Goal: Task Accomplishment & Management: Manage account settings

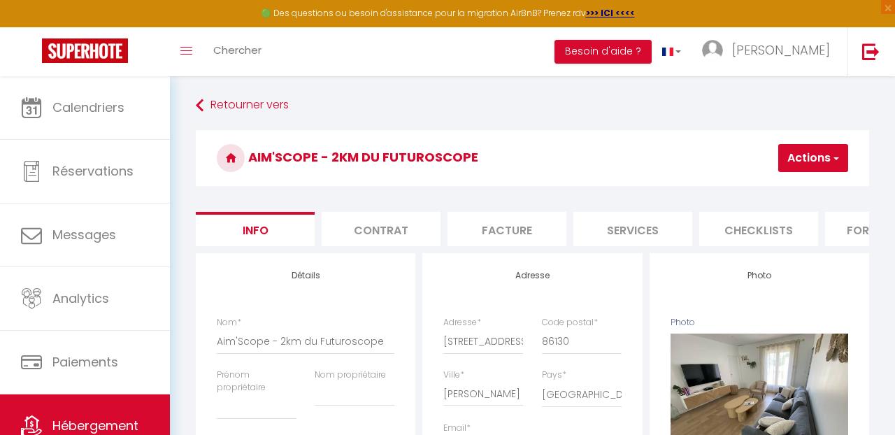
select select "houses"
select select "6"
select select "2"
select select "3"
select select "2"
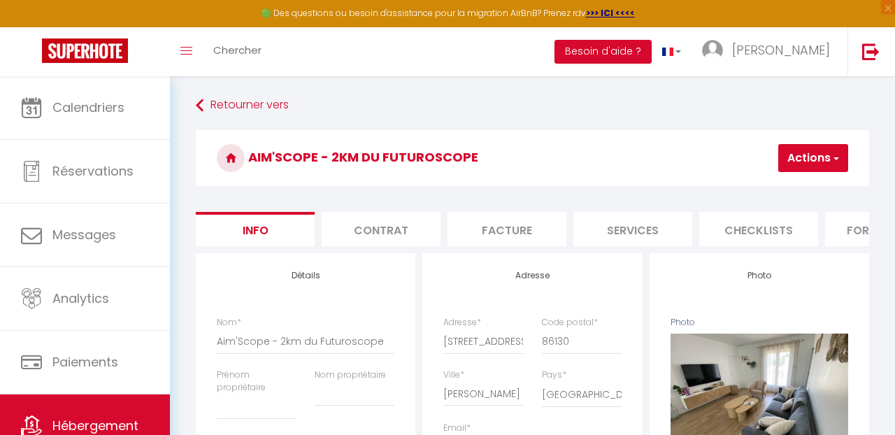
select select "17:00"
select select "23:45"
select select "10:00"
select select "30"
select select "120"
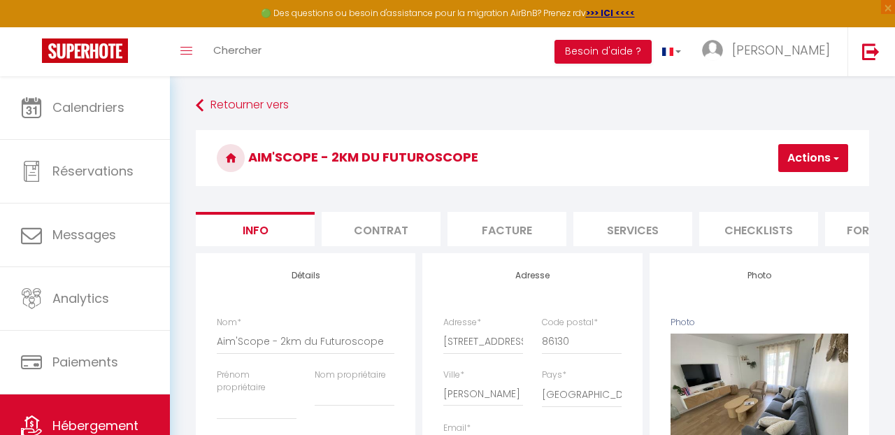
select select "28"
select select "53365"
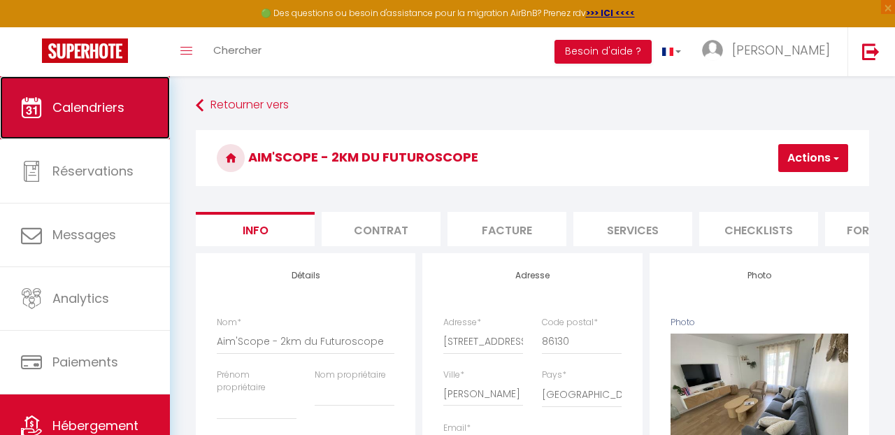
click at [71, 113] on span "Calendriers" at bounding box center [88, 107] width 72 height 17
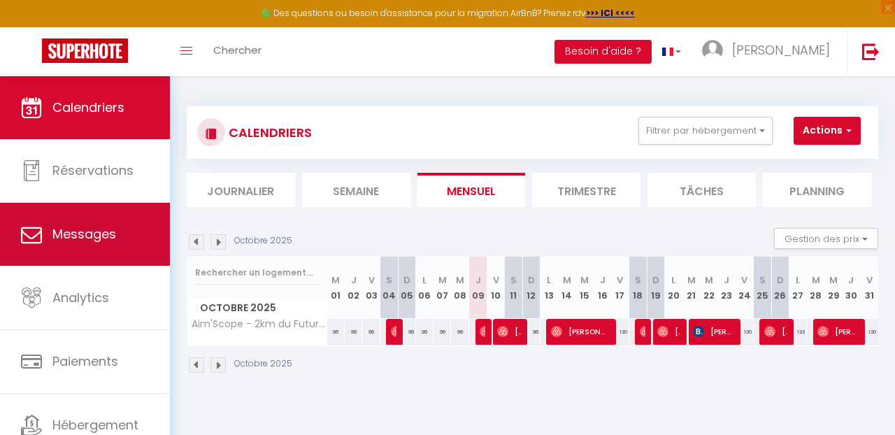
scroll to position [56, 0]
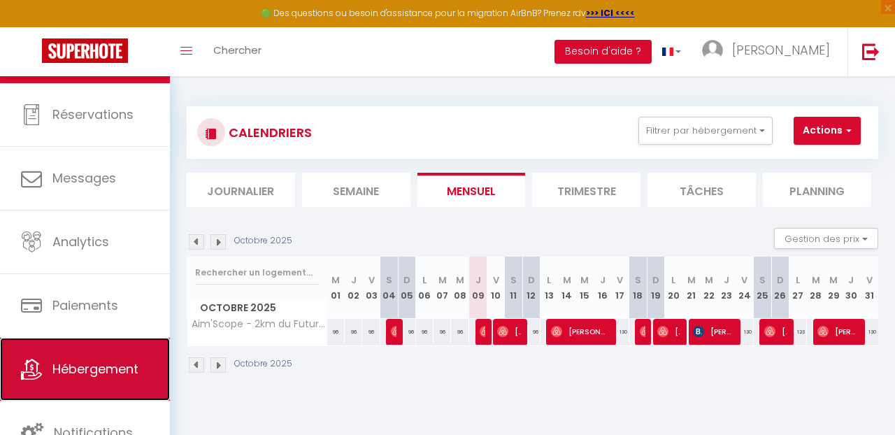
click at [94, 367] on span "Hébergement" at bounding box center [95, 368] width 86 height 17
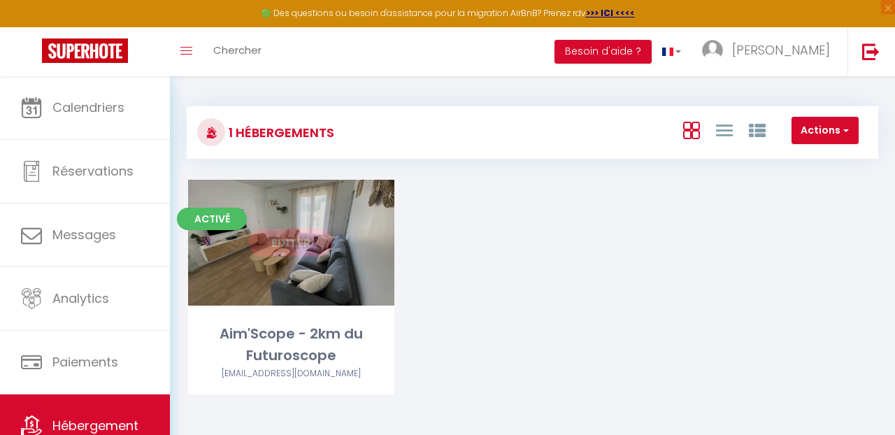
click at [279, 254] on link "Editer" at bounding box center [291, 243] width 84 height 28
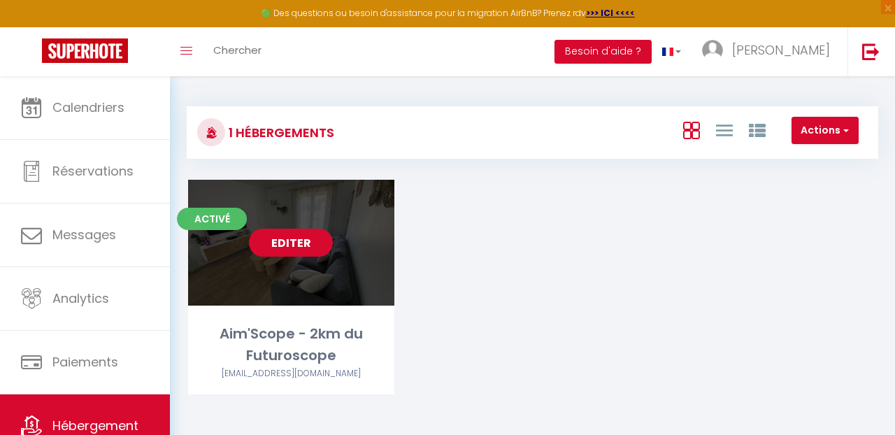
click at [304, 249] on link "Editer" at bounding box center [291, 243] width 84 height 28
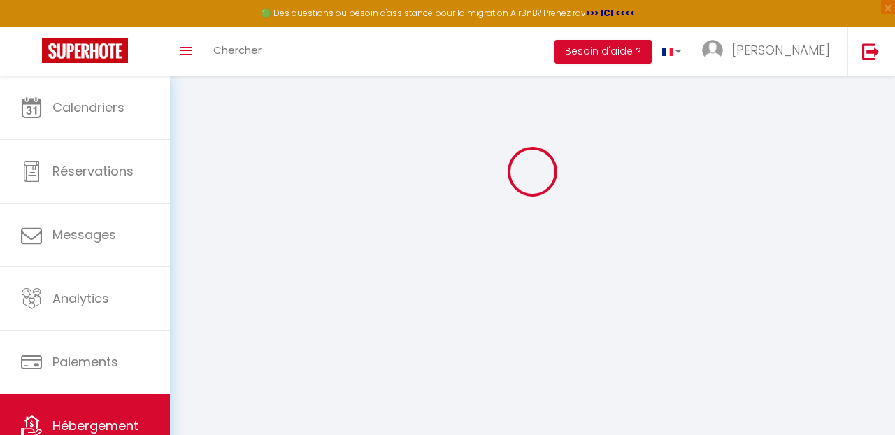
scroll to position [14, 0]
type input "Aim'Scope - 2km du Futuroscope"
select select "houses"
select select "6"
select select "3"
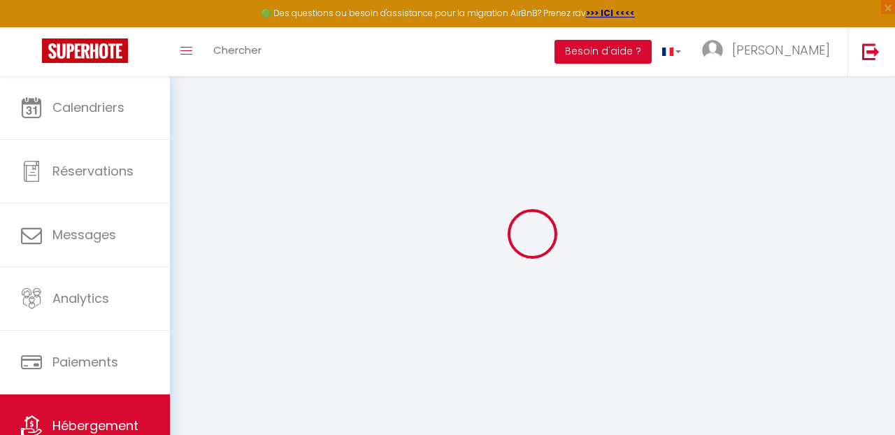
select select "2"
type input "96"
type input "50"
select select
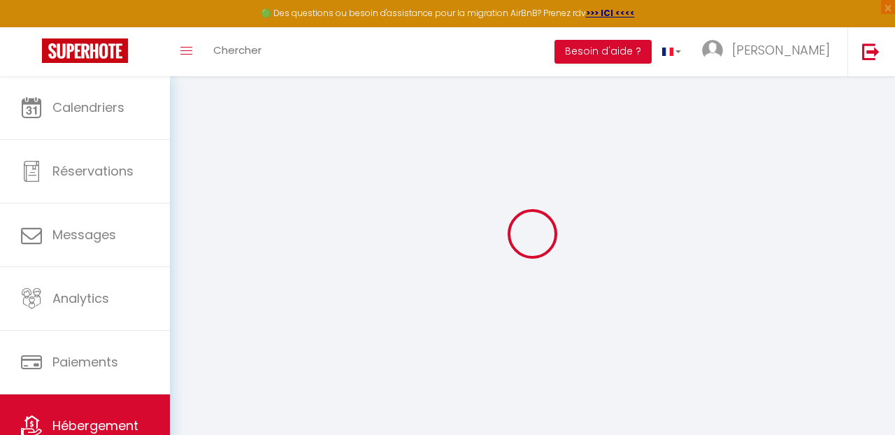
select select
type input "[STREET_ADDRESS]"
type input "86130"
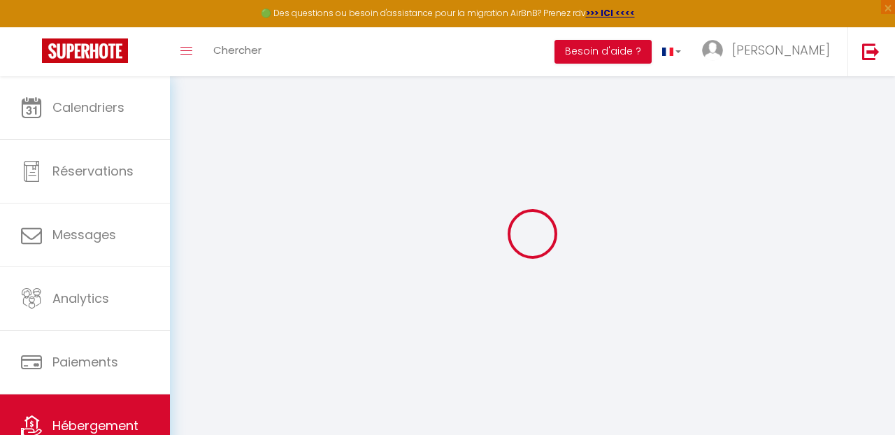
type input "[PERSON_NAME]"
type input "[PERSON_NAME][EMAIL_ADDRESS][DOMAIN_NAME]"
select select "16221"
checkbox input "false"
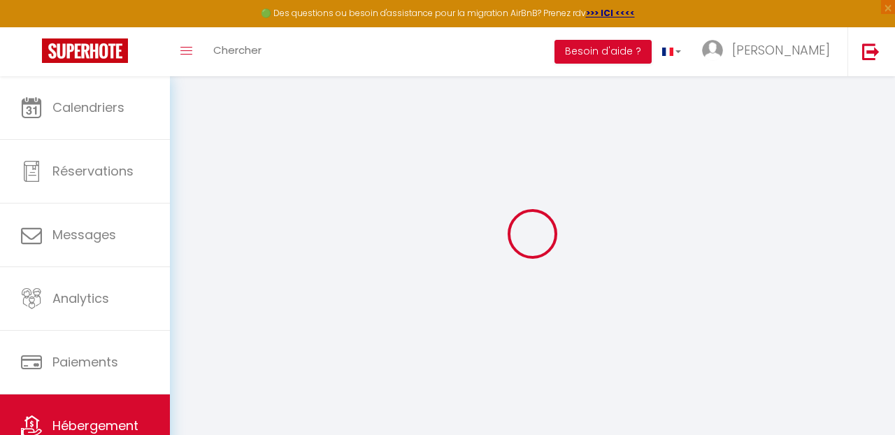
checkbox input "false"
type input "0"
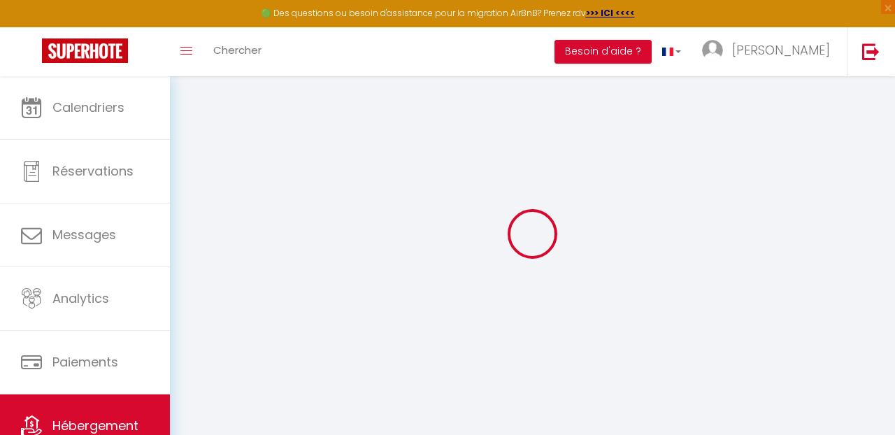
type input "0"
select select "53365"
select select
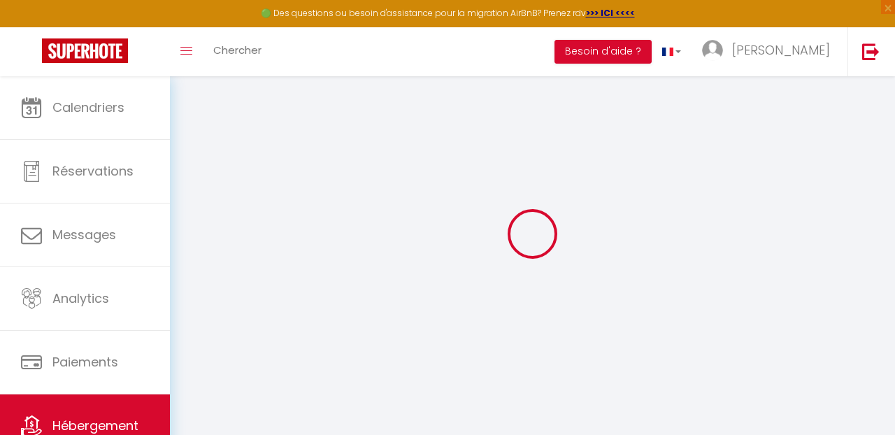
select select
checkbox input "false"
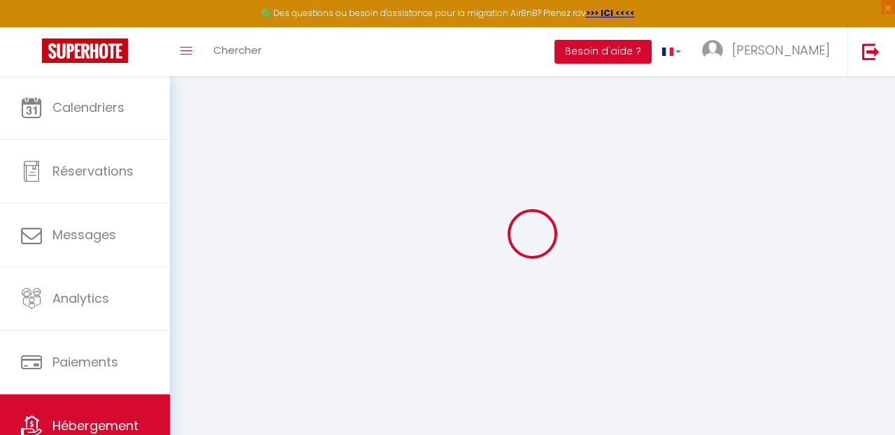
checkbox input "false"
select select
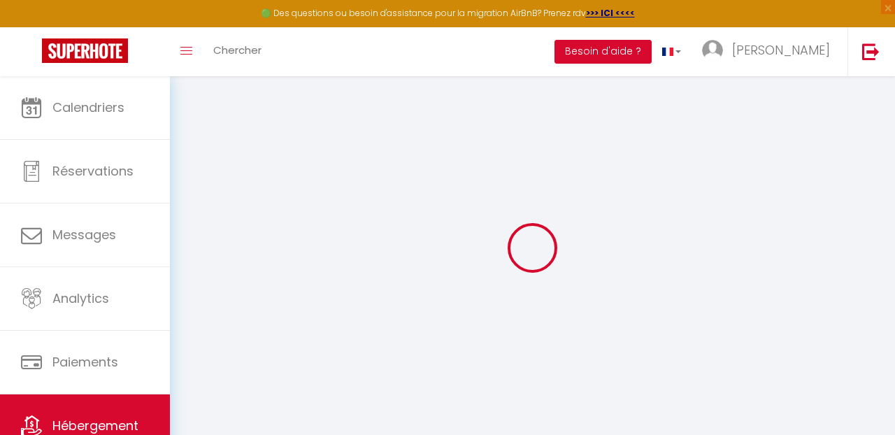
select select
checkbox input "false"
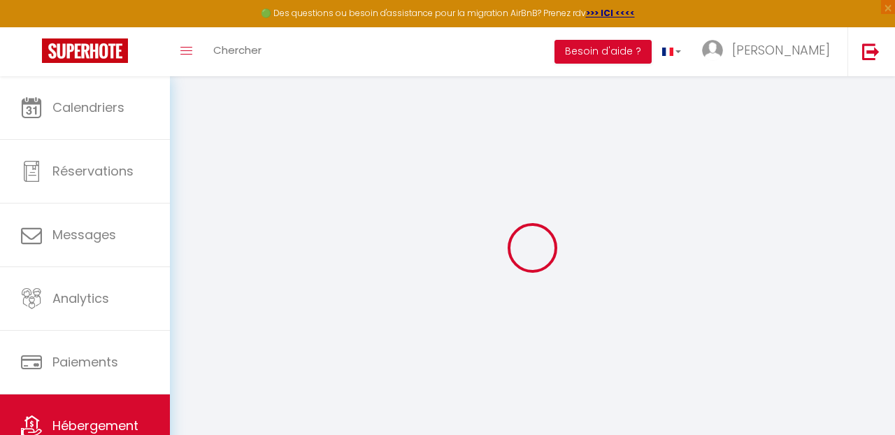
checkbox input "false"
select select
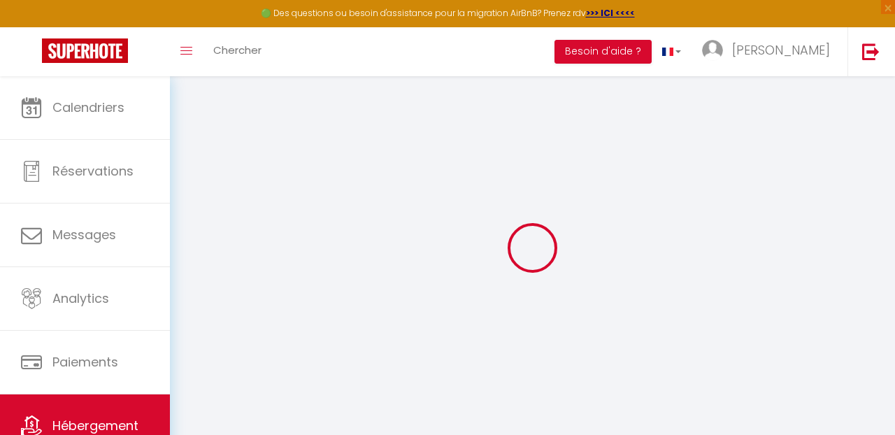
select select
checkbox input "false"
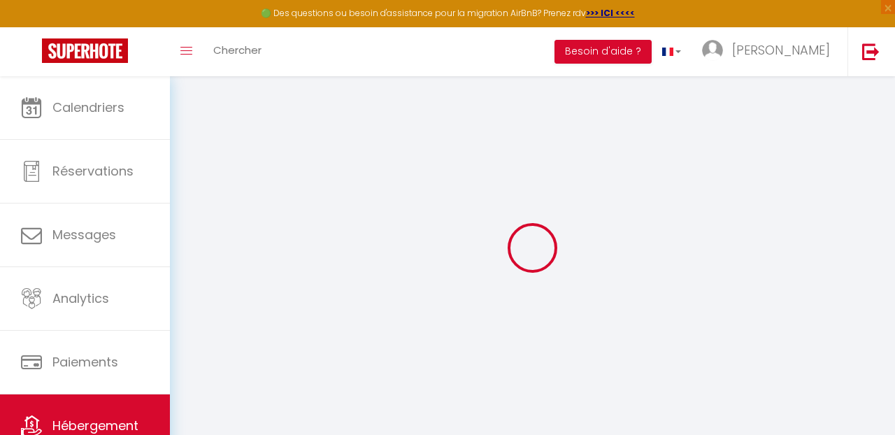
checkbox input "false"
select select "17:00"
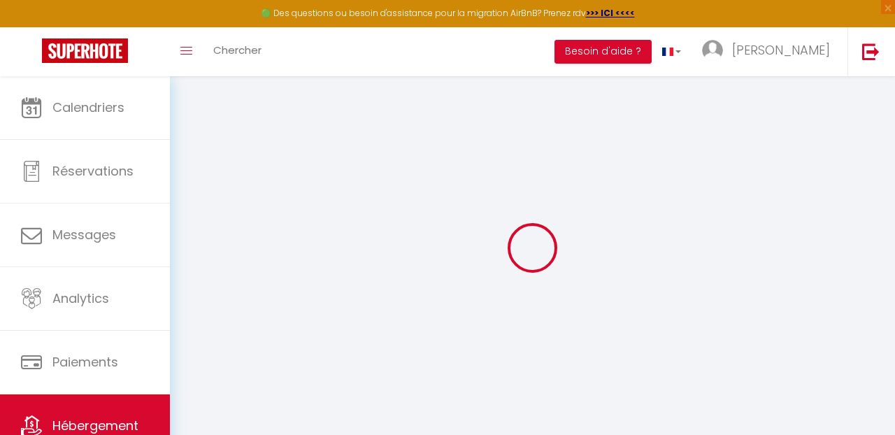
select select "23:45"
select select "10:00"
select select "30"
select select "120"
checkbox input "false"
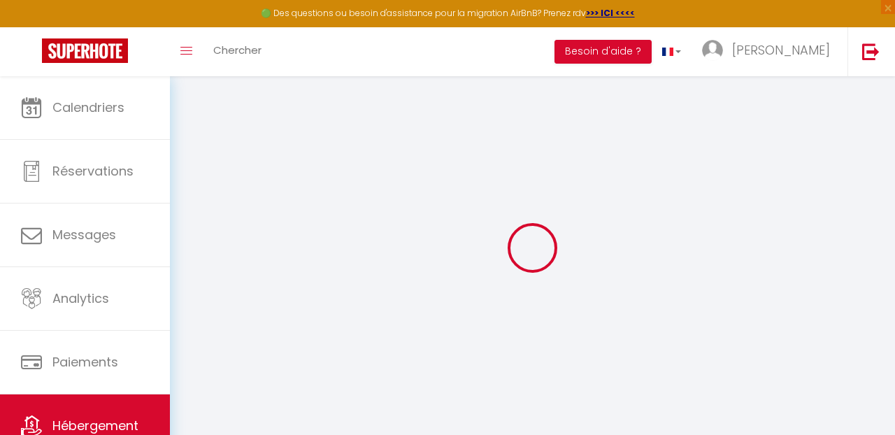
checkbox input "false"
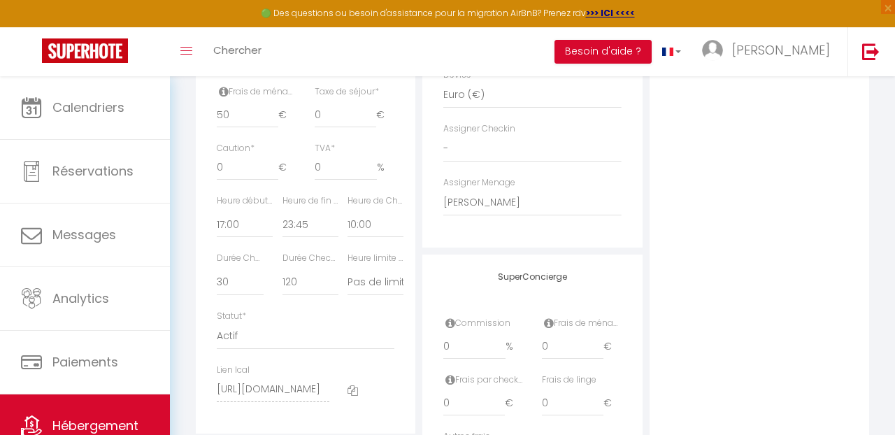
scroll to position [797, 0]
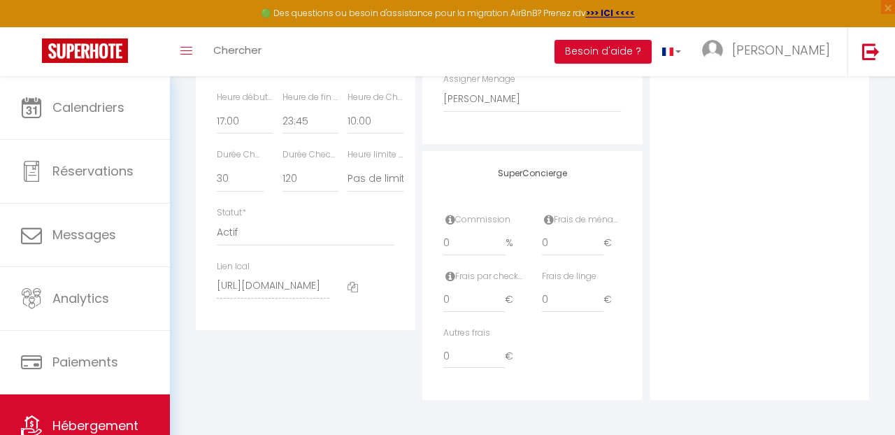
click at [352, 285] on icon at bounding box center [353, 287] width 10 height 10
